Goal: Entertainment & Leisure: Consume media (video, audio)

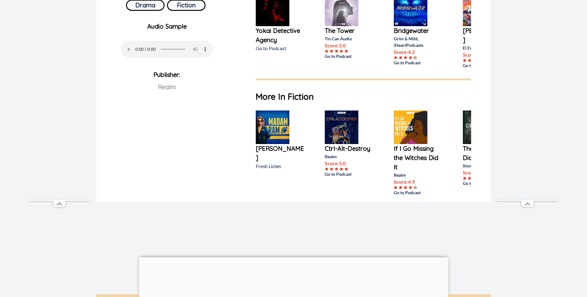
scroll to position [0, 41]
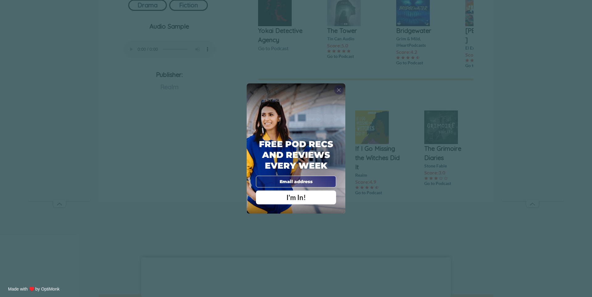
click at [336, 88] on span "X" at bounding box center [338, 90] width 4 height 6
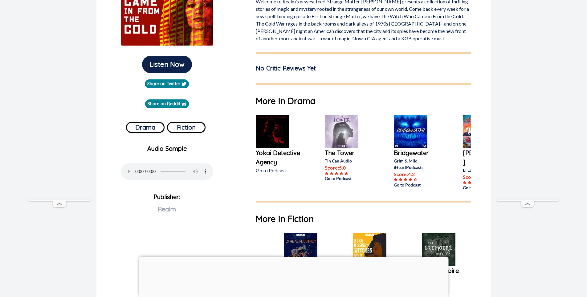
scroll to position [123, 0]
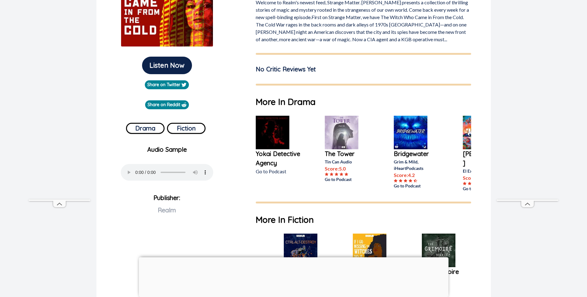
click at [268, 154] on p "Yokai Detective Agency" at bounding box center [280, 158] width 49 height 18
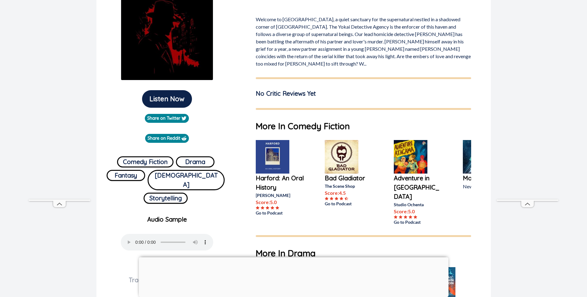
scroll to position [31, 0]
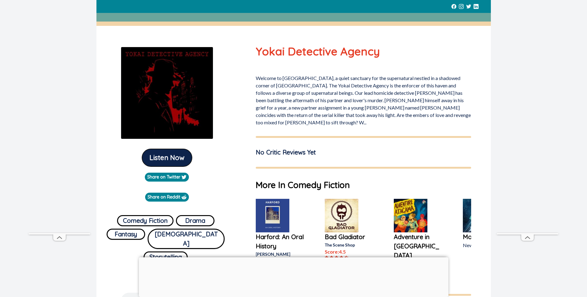
click at [177, 157] on button "Listen Now" at bounding box center [167, 158] width 50 height 18
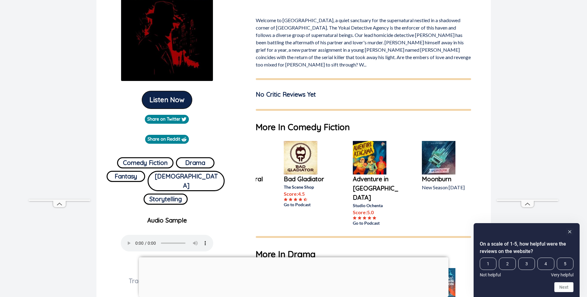
scroll to position [0, 0]
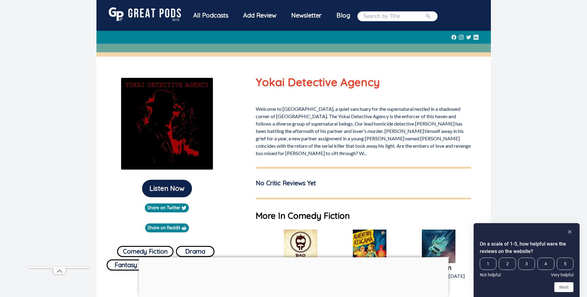
click at [396, 19] on input "search" at bounding box center [395, 16] width 62 height 7
type input "Grimoire"
click at [425, 13] on button "submit" at bounding box center [428, 16] width 6 height 7
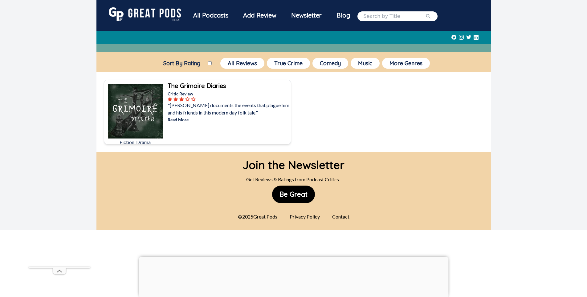
click at [197, 89] on b "The Grimoire Diaries" at bounding box center [197, 86] width 58 height 8
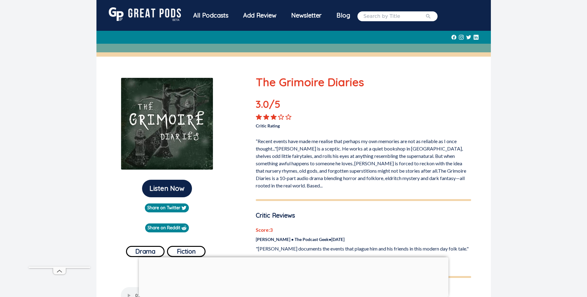
scroll to position [123, 0]
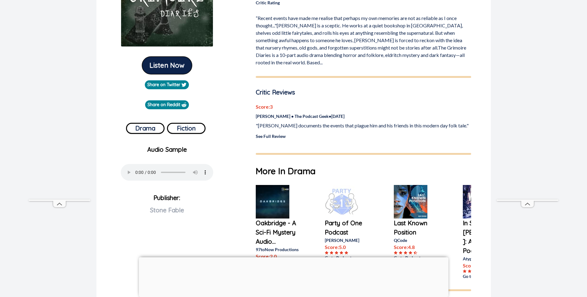
click at [165, 62] on button "Listen Now" at bounding box center [167, 66] width 50 height 18
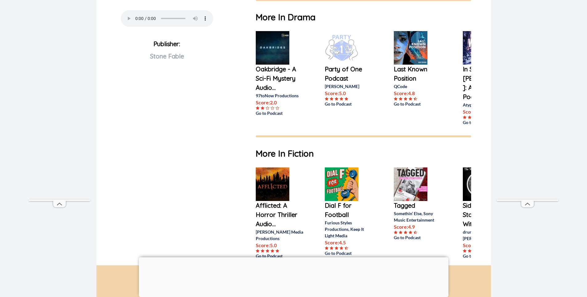
scroll to position [0, 41]
